Goal: Task Accomplishment & Management: Manage account settings

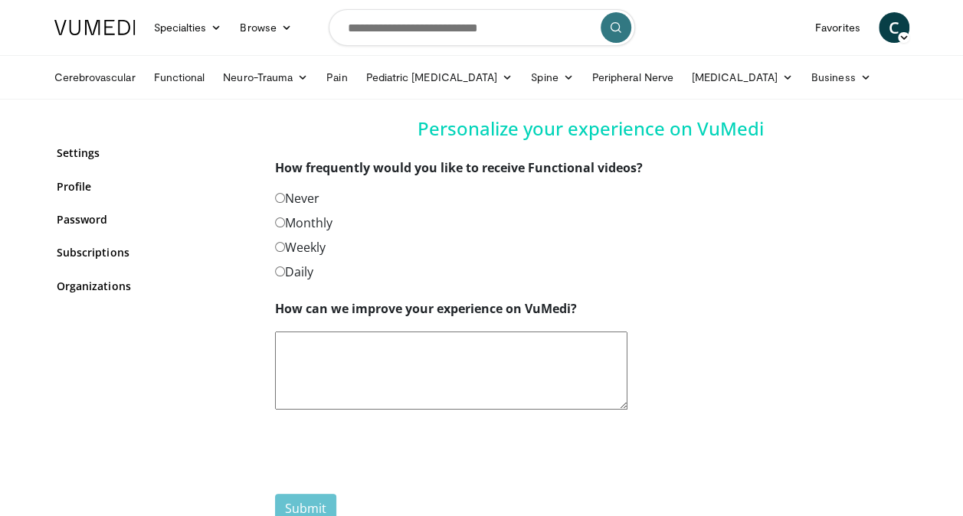
scroll to position [169, 0]
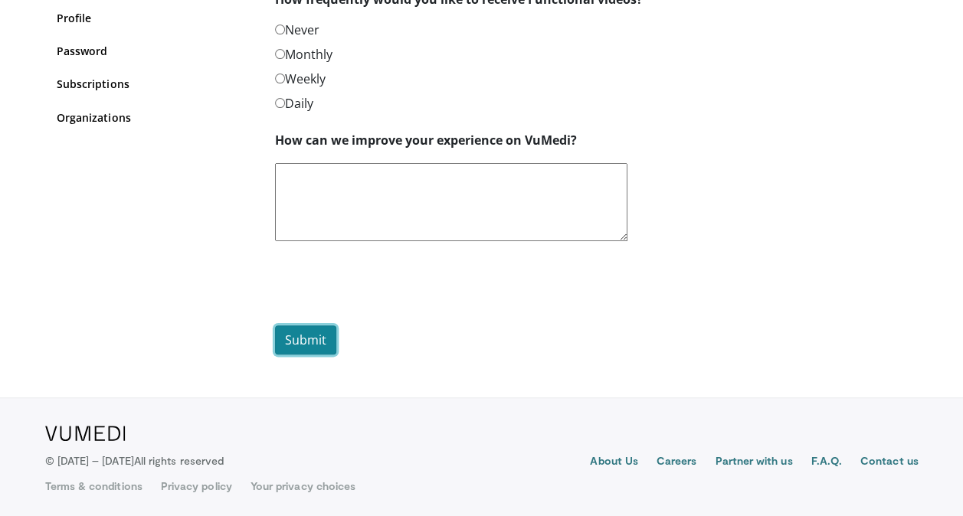
click at [311, 334] on button "Submit" at bounding box center [305, 340] width 61 height 29
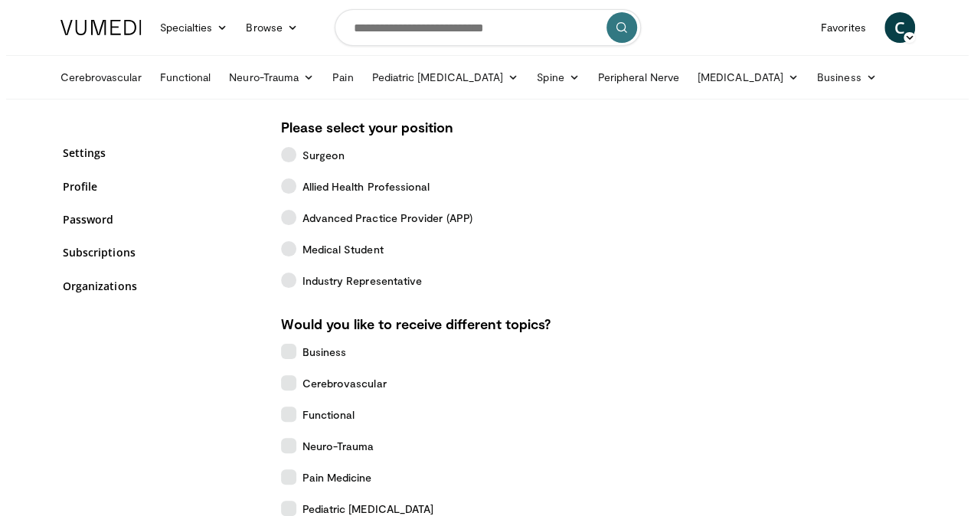
scroll to position [322, 0]
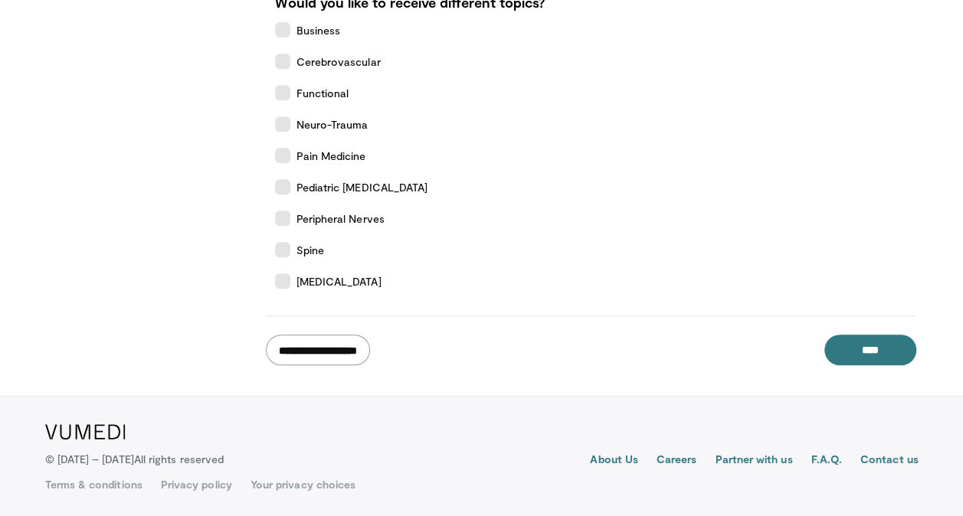
click at [370, 354] on input "**********" at bounding box center [318, 350] width 104 height 31
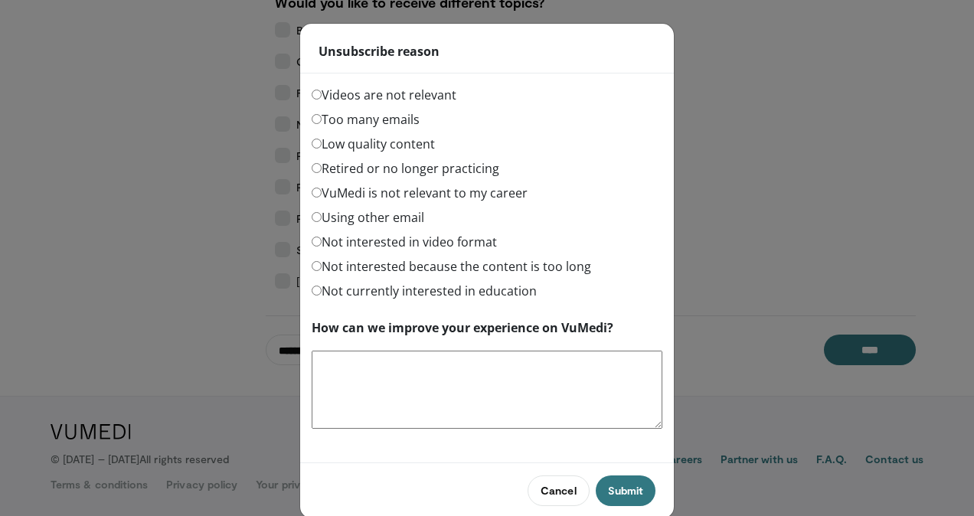
click at [395, 116] on label "Too many emails" at bounding box center [366, 119] width 108 height 18
click at [605, 481] on button "Submit" at bounding box center [626, 491] width 60 height 31
